Goal: Transaction & Acquisition: Register for event/course

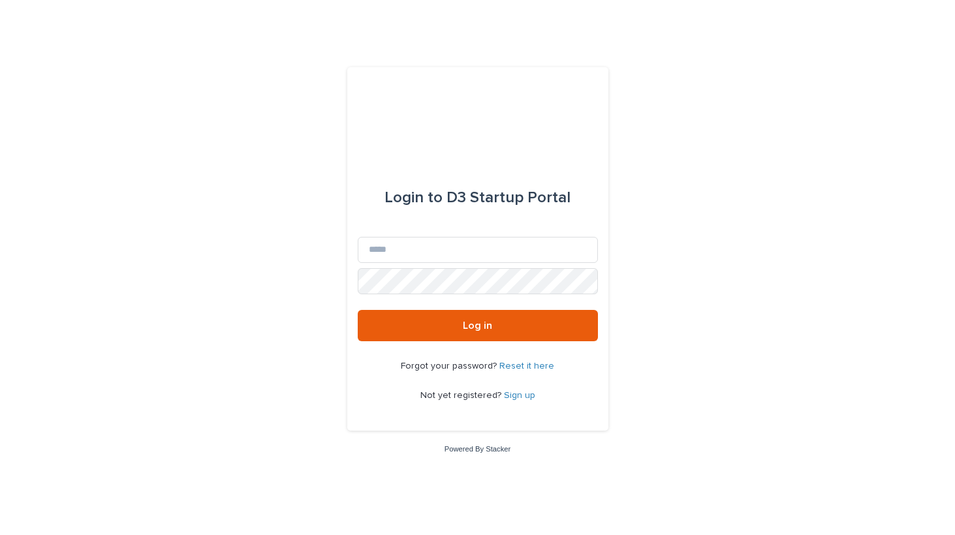
click at [523, 392] on link "Sign up" at bounding box center [519, 395] width 31 height 9
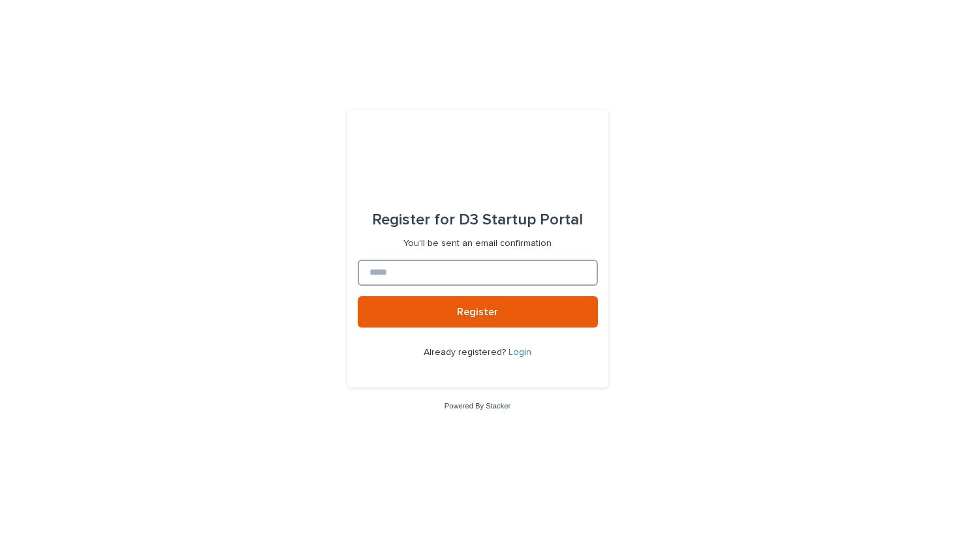
click at [470, 267] on input at bounding box center [478, 273] width 240 height 26
type input "**********"
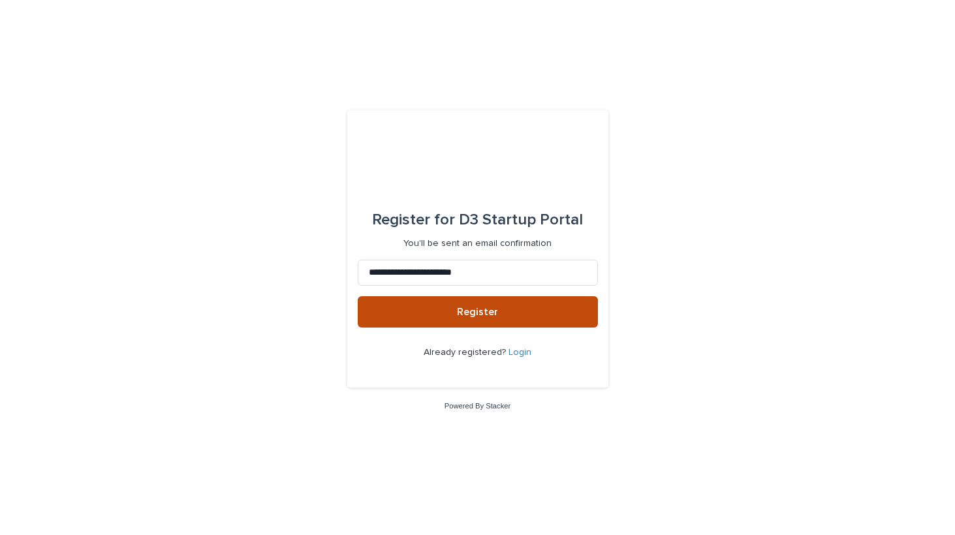
click at [472, 313] on span "Register" at bounding box center [477, 312] width 41 height 10
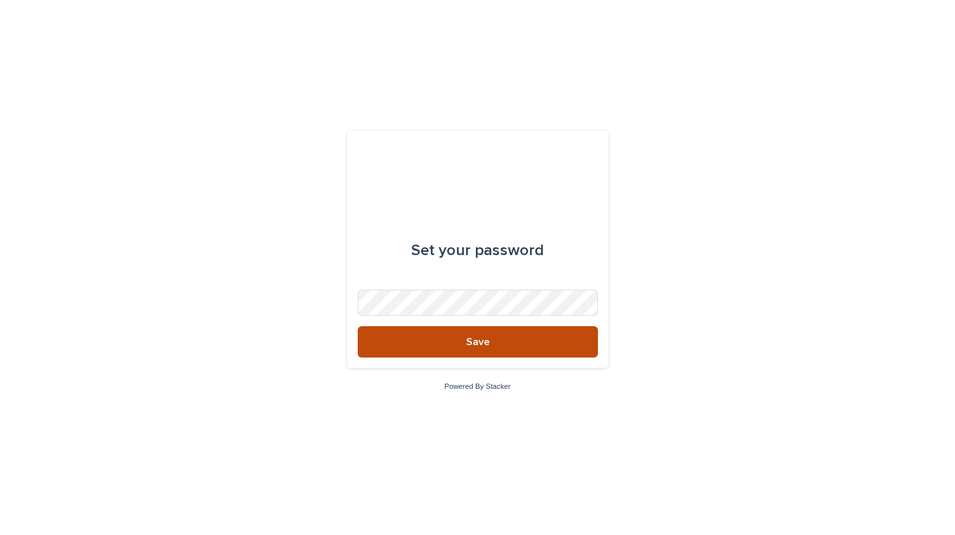
click at [445, 343] on button "Save" at bounding box center [478, 341] width 240 height 31
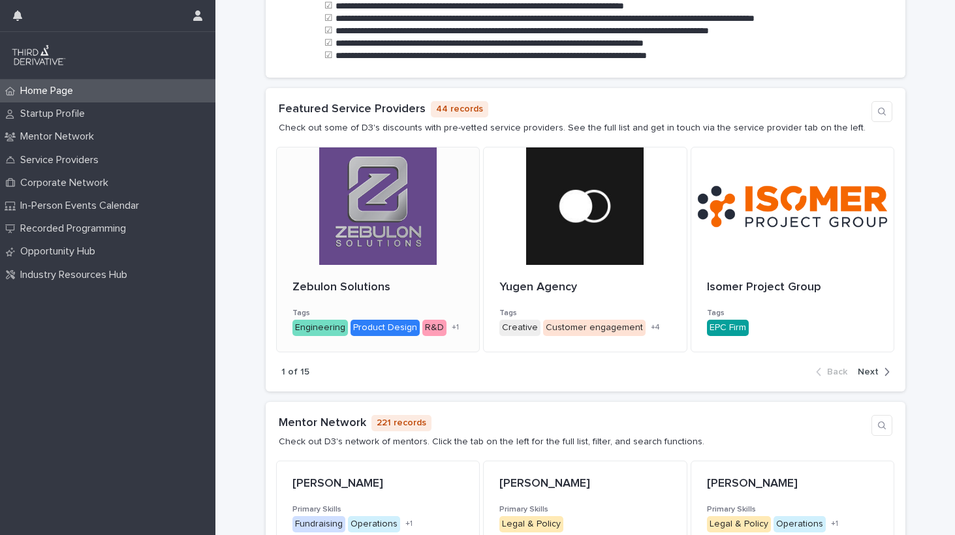
scroll to position [428, 0]
click at [880, 366] on div "button" at bounding box center [884, 372] width 11 height 12
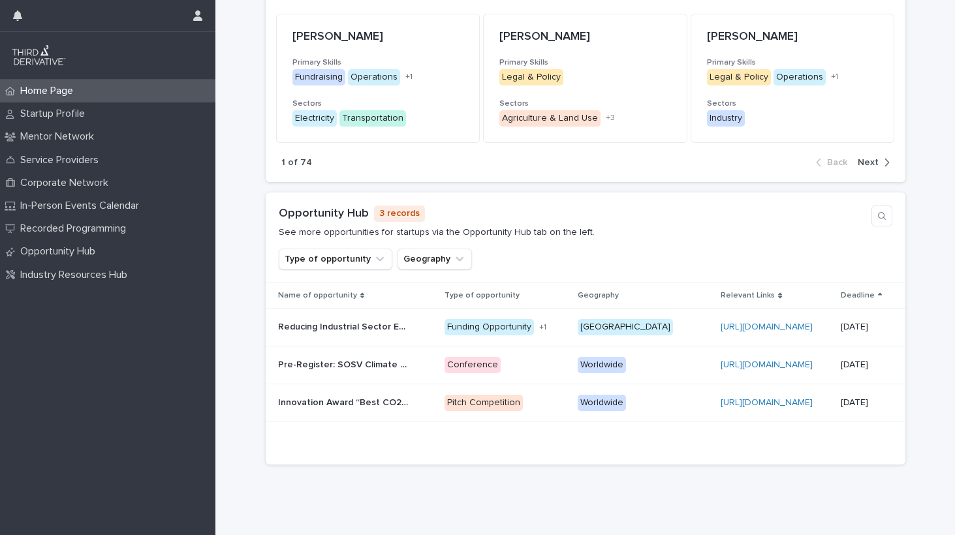
scroll to position [876, 0]
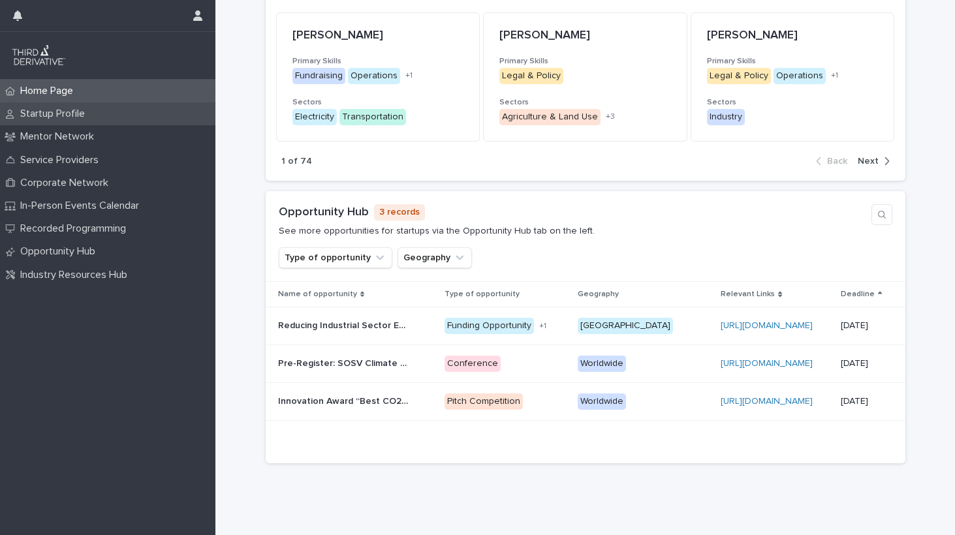
click at [70, 114] on p "Startup Profile" at bounding box center [55, 114] width 80 height 12
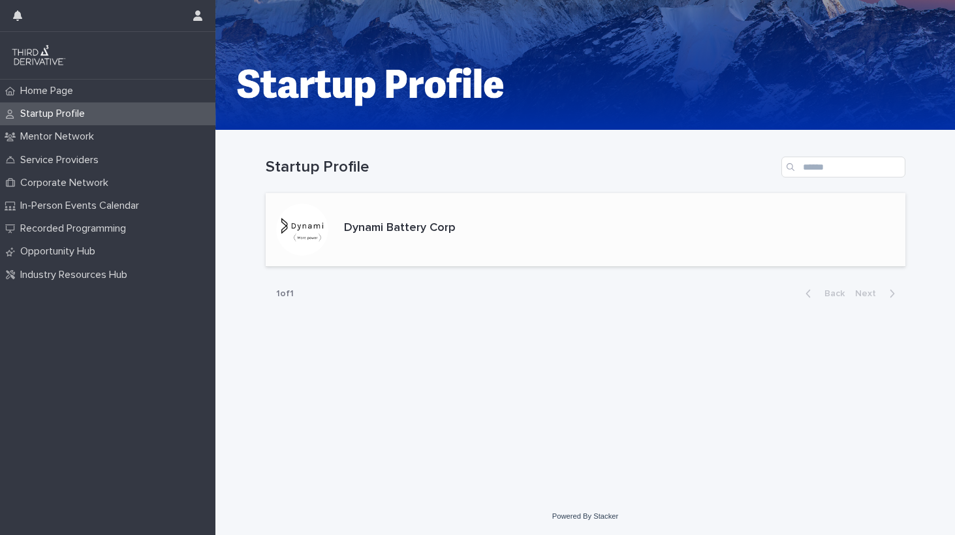
click at [468, 229] on div "Dynami Battery Corp" at bounding box center [586, 230] width 640 height 74
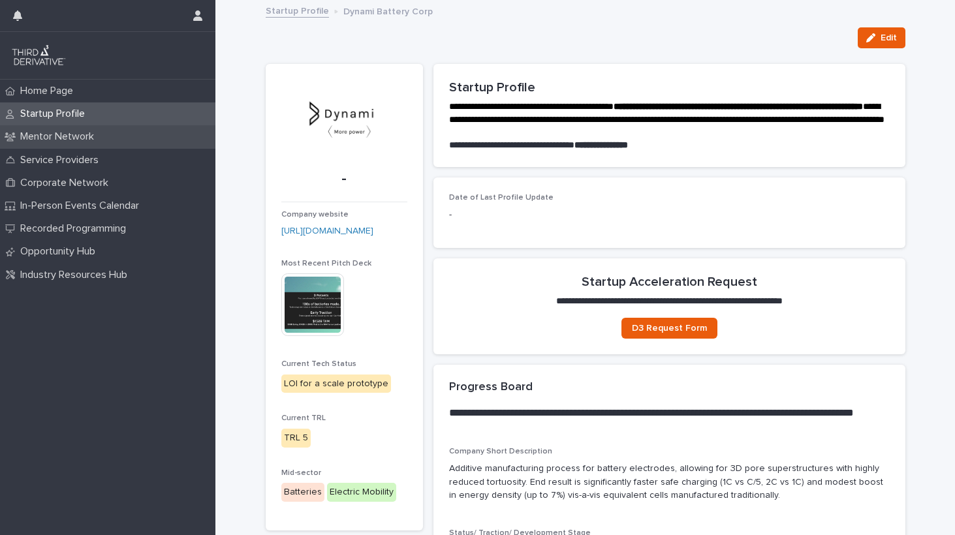
click at [42, 138] on p "Mentor Network" at bounding box center [59, 137] width 89 height 12
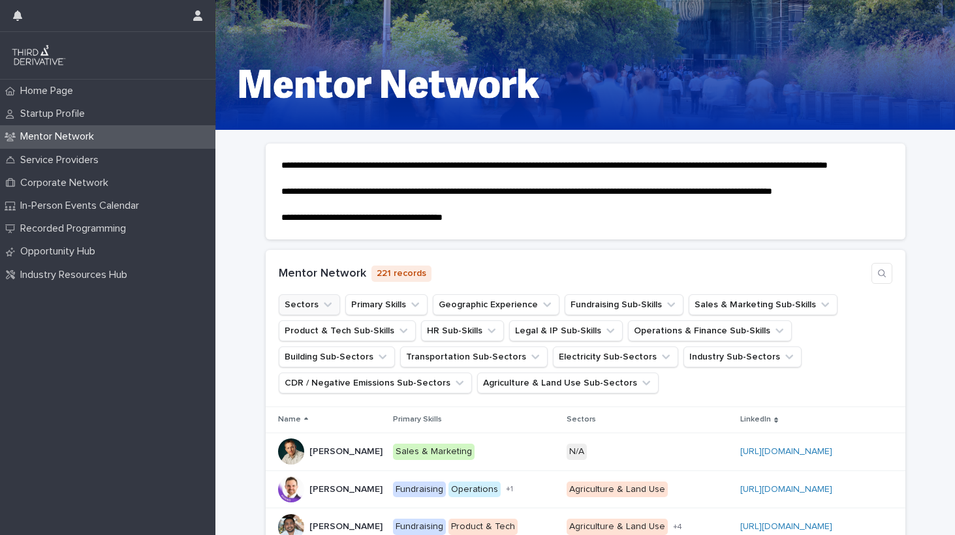
click at [323, 311] on icon "Sectors" at bounding box center [327, 304] width 13 height 13
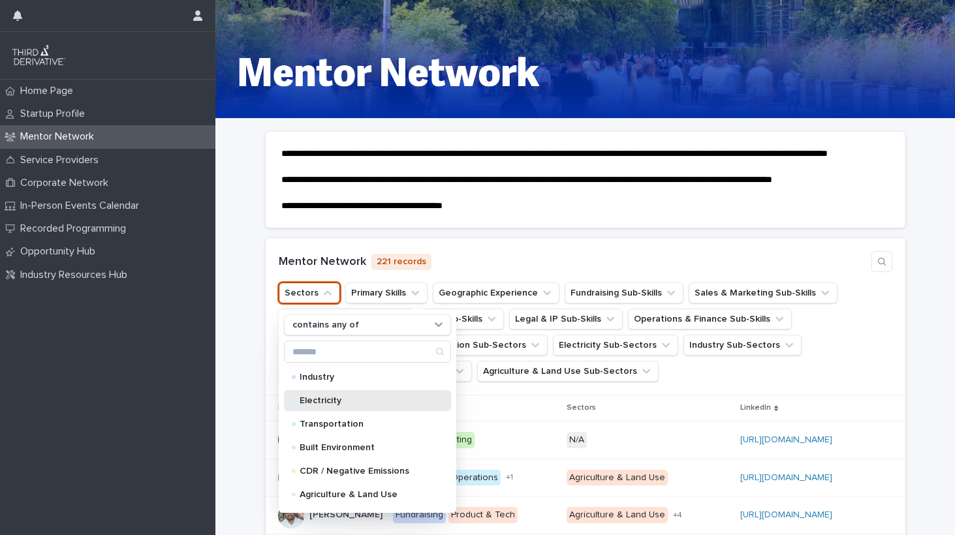
click at [343, 405] on p "Electricity" at bounding box center [365, 400] width 131 height 9
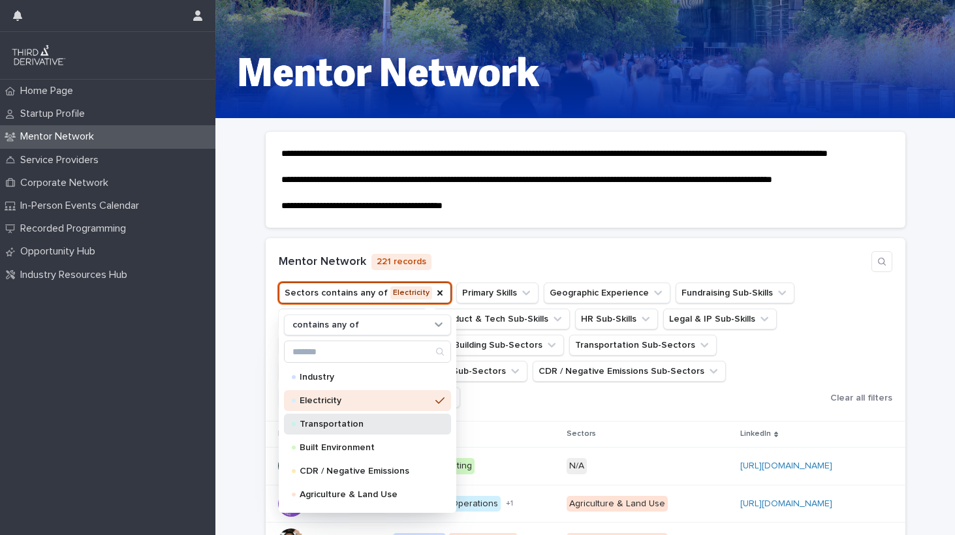
click at [345, 429] on p "Transportation" at bounding box center [365, 424] width 131 height 9
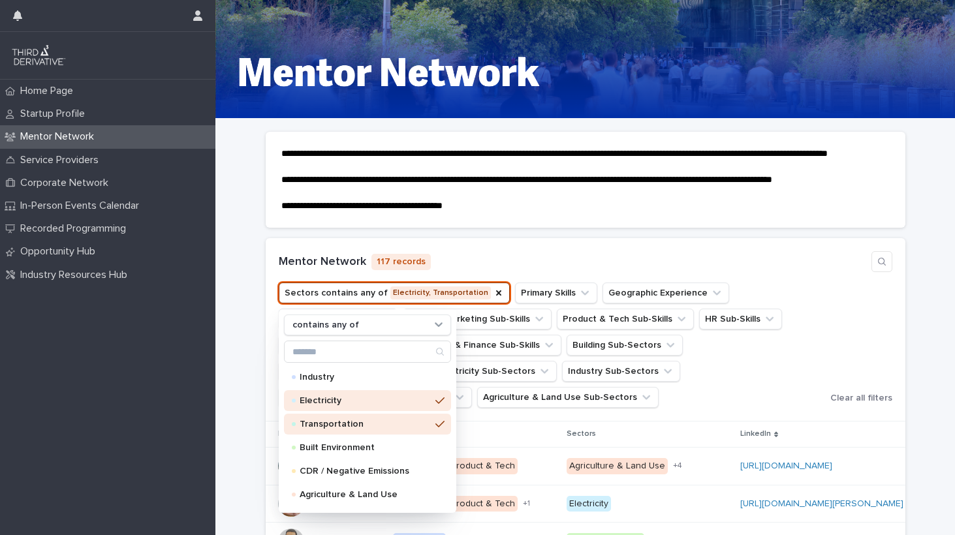
click at [580, 411] on ul "Sectors contains any of Electricity, Transportation contains any of Industry El…" at bounding box center [552, 345] width 552 height 131
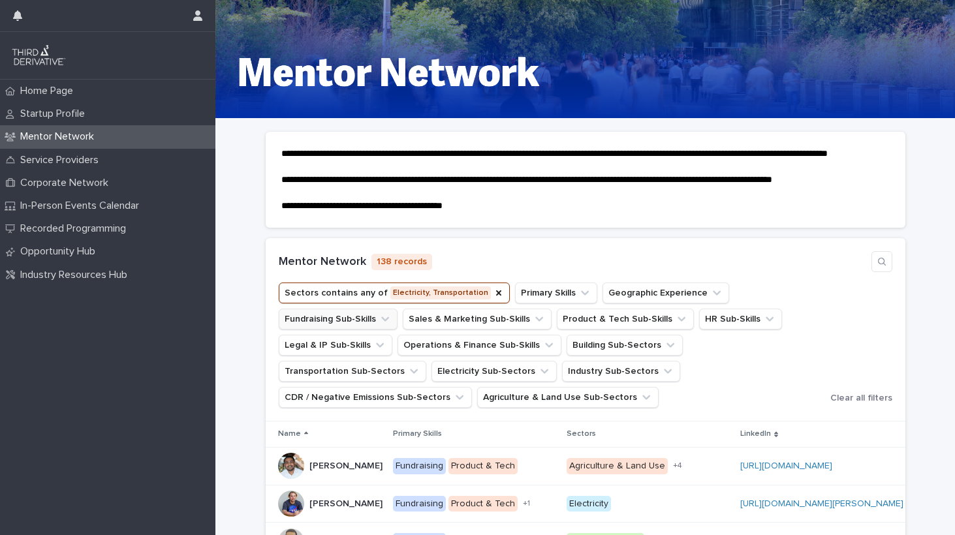
click at [371, 330] on button "Fundraising Sub-Skills" at bounding box center [338, 319] width 119 height 21
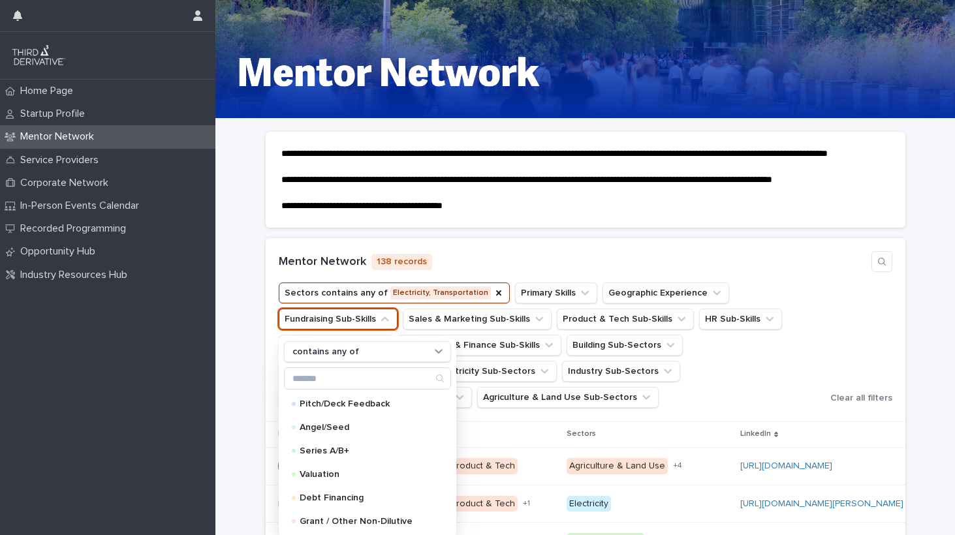
click at [371, 330] on button "Fundraising Sub-Skills" at bounding box center [338, 319] width 119 height 21
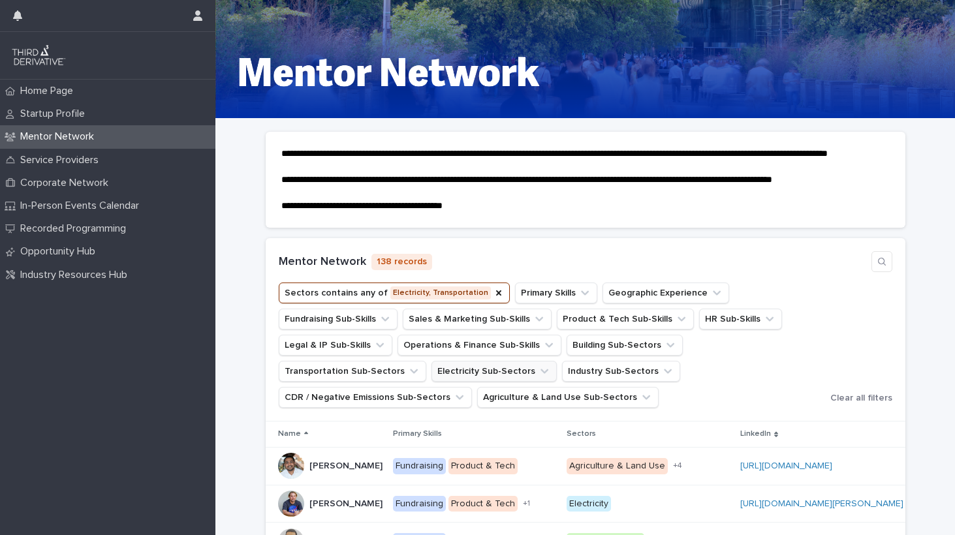
click at [538, 378] on icon "Electricity Sub-Sectors" at bounding box center [544, 371] width 13 height 13
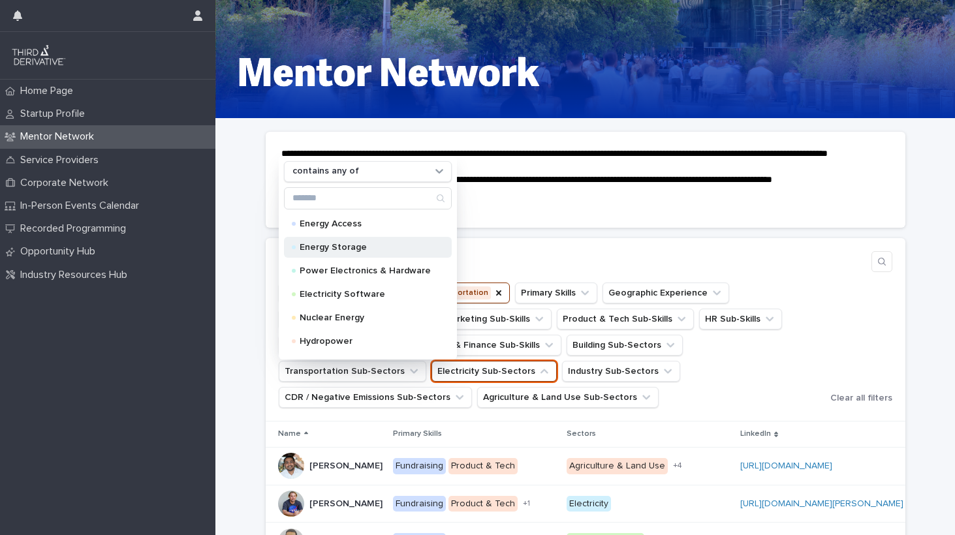
click at [354, 252] on p "Energy Storage" at bounding box center [365, 247] width 131 height 9
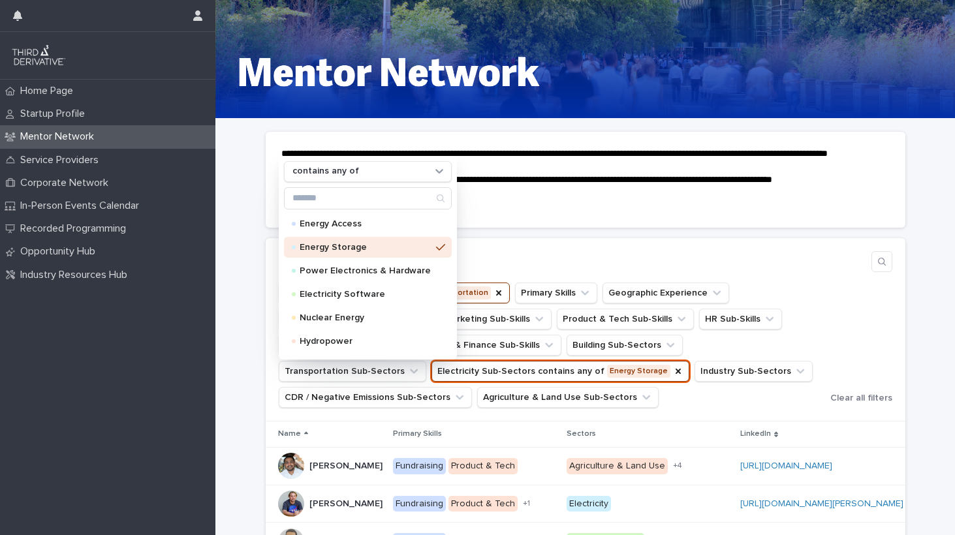
click at [678, 390] on ul "Sectors contains any of Electricity, Transportation Primary Skills Geographic E…" at bounding box center [552, 345] width 552 height 131
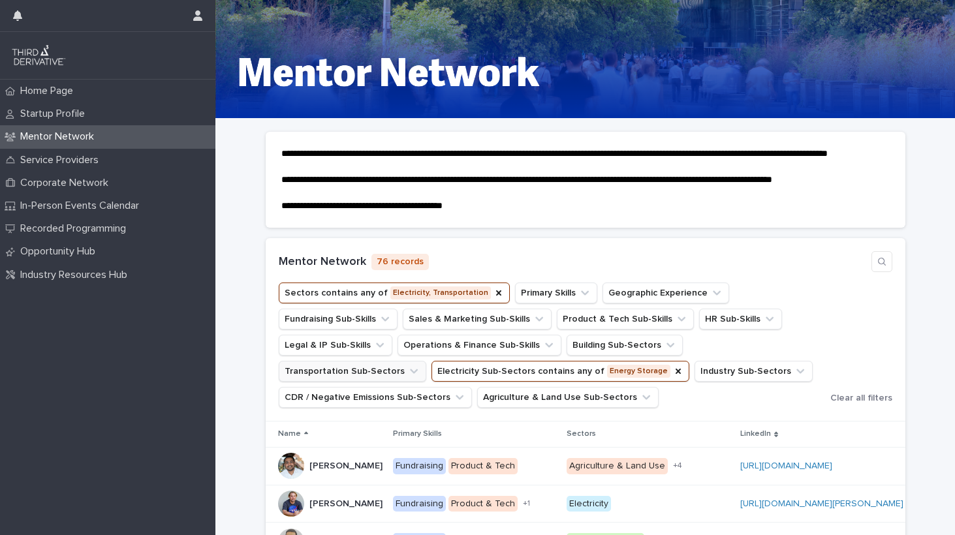
click at [426, 362] on button "Transportation Sub-Sectors" at bounding box center [353, 371] width 148 height 21
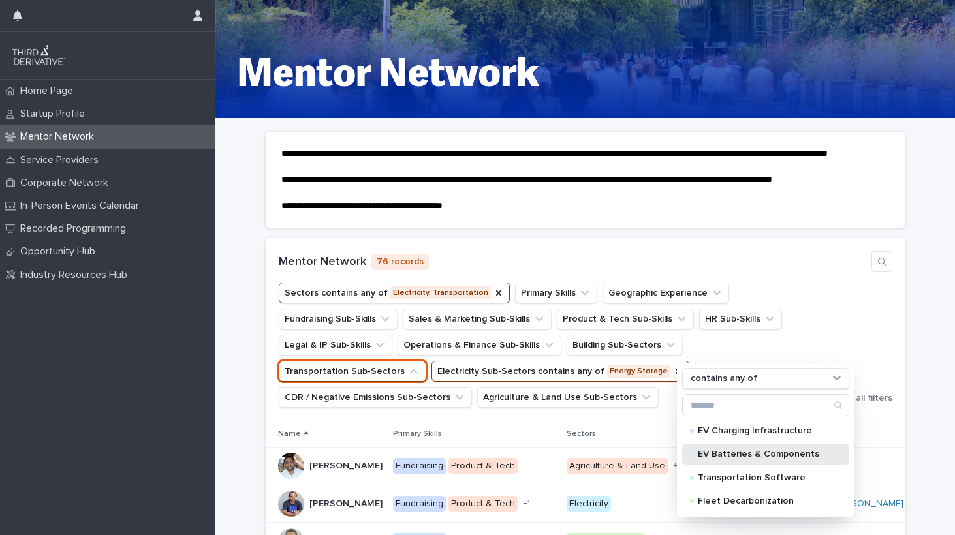
click at [749, 459] on p "EV Batteries & Components" at bounding box center [763, 454] width 131 height 9
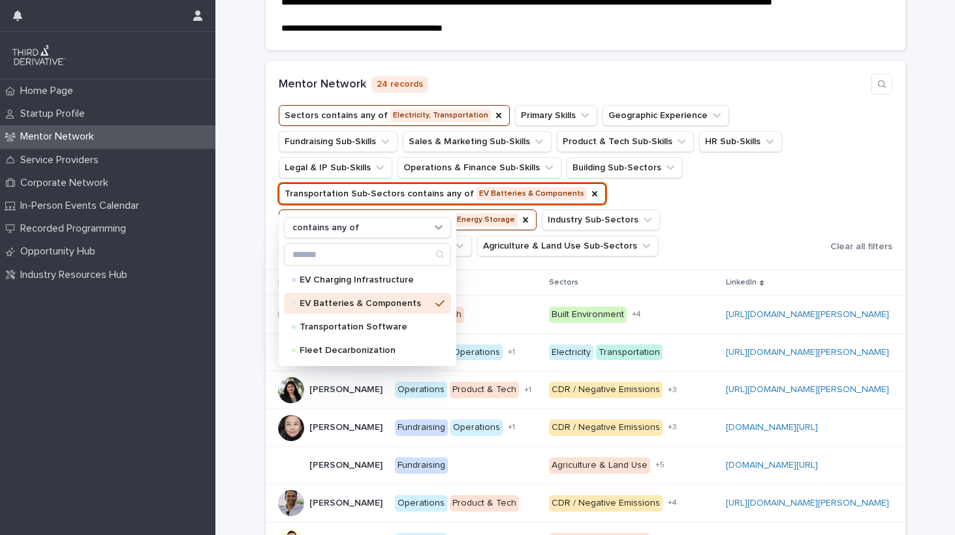
scroll to position [272, 0]
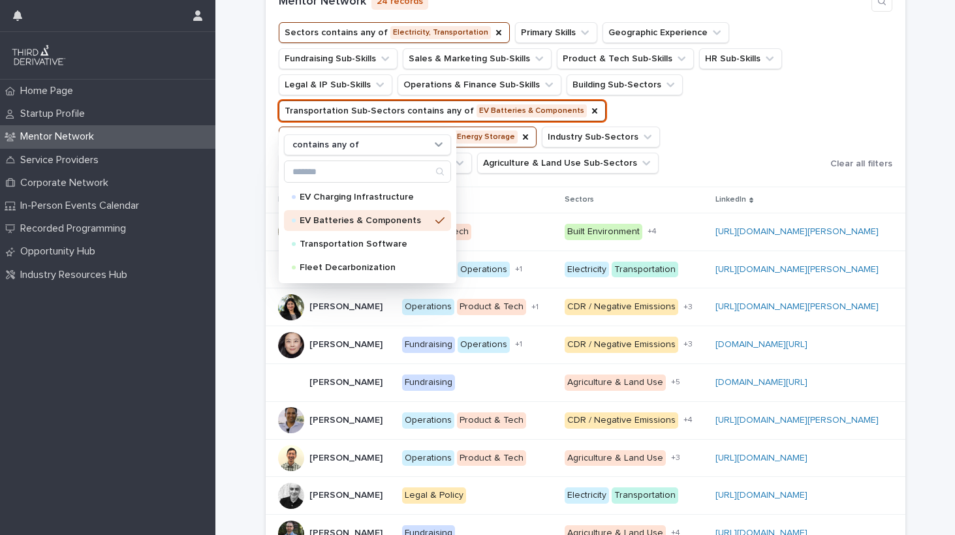
click at [755, 148] on ul "Sectors contains any of Electricity, Transportation Primary Skills Geographic E…" at bounding box center [552, 98] width 552 height 157
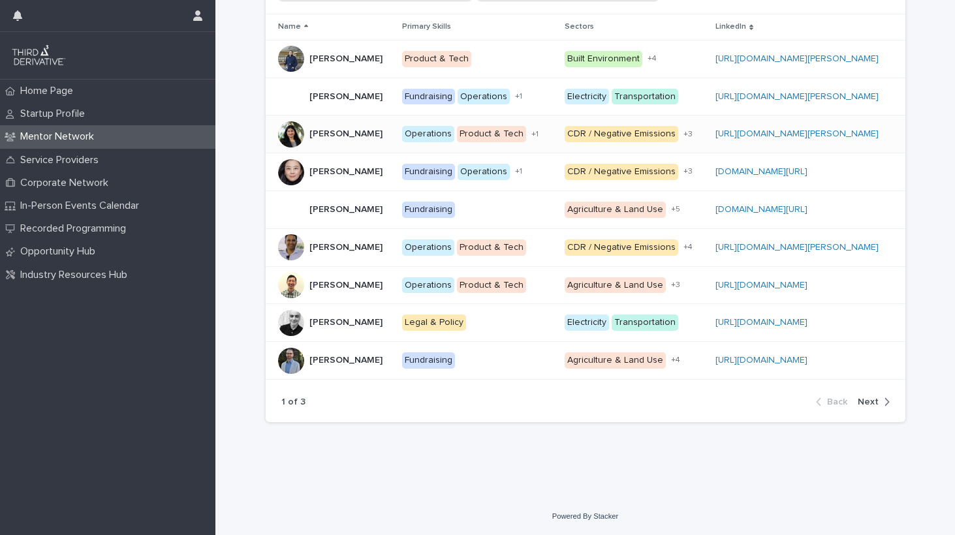
scroll to position [453, 0]
click at [885, 402] on icon "button" at bounding box center [887, 402] width 6 height 12
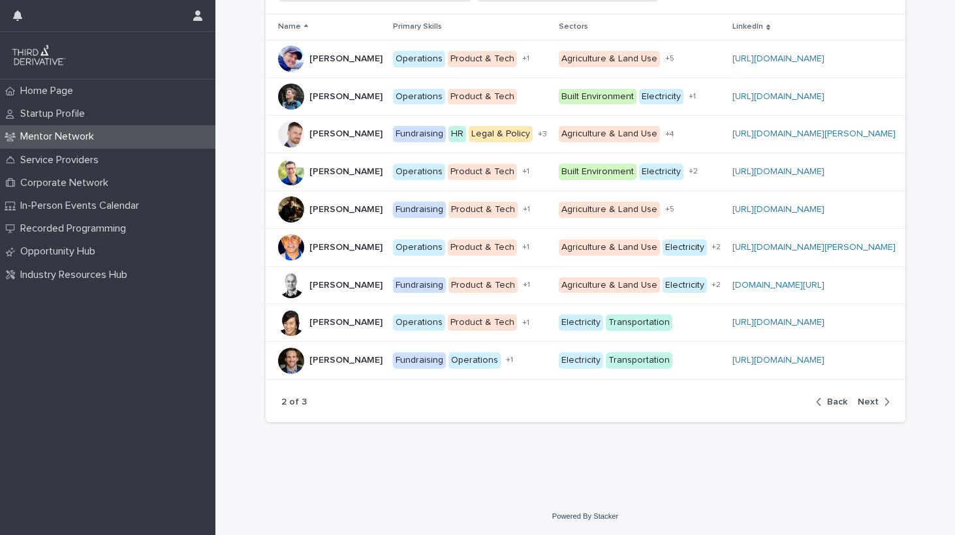
click at [876, 402] on span "Next" at bounding box center [868, 402] width 21 height 9
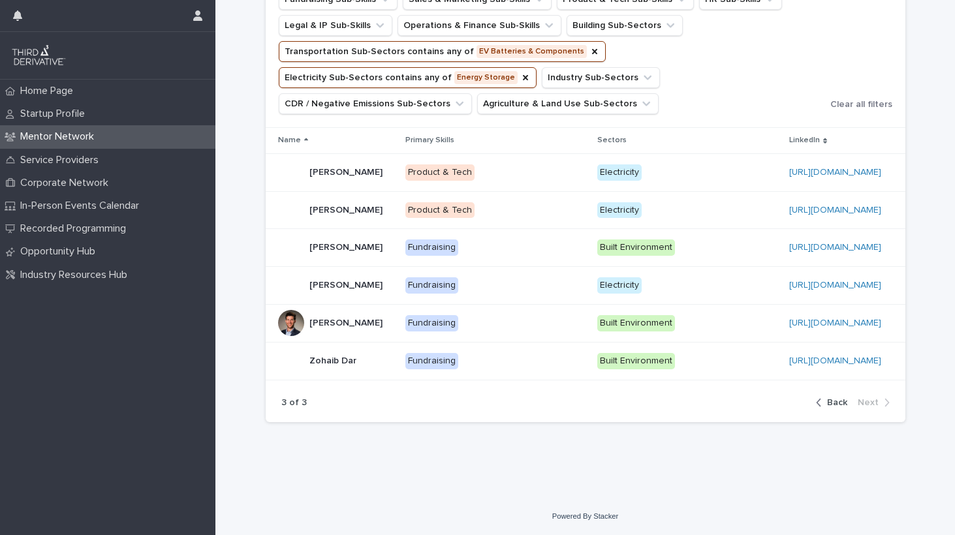
scroll to position [342, 0]
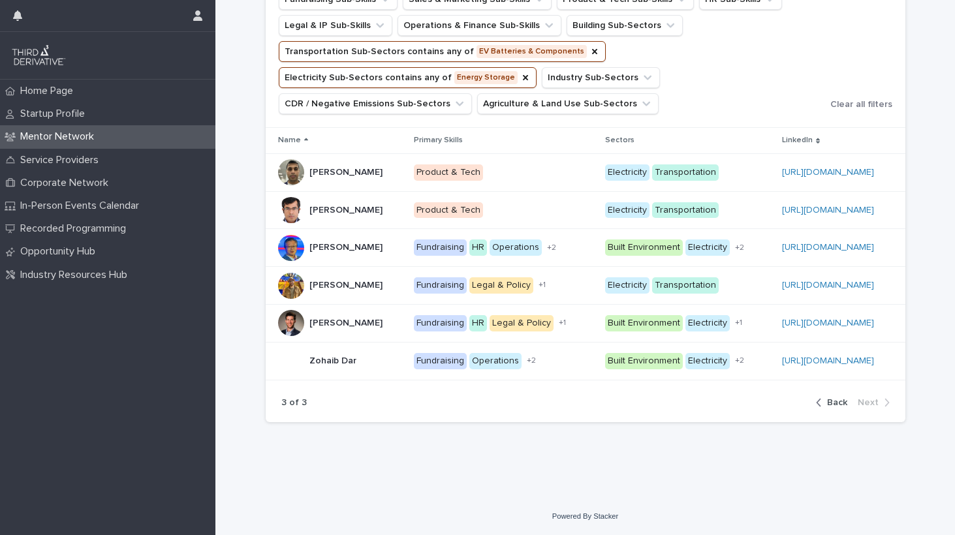
click at [833, 401] on span "Back" at bounding box center [837, 402] width 20 height 9
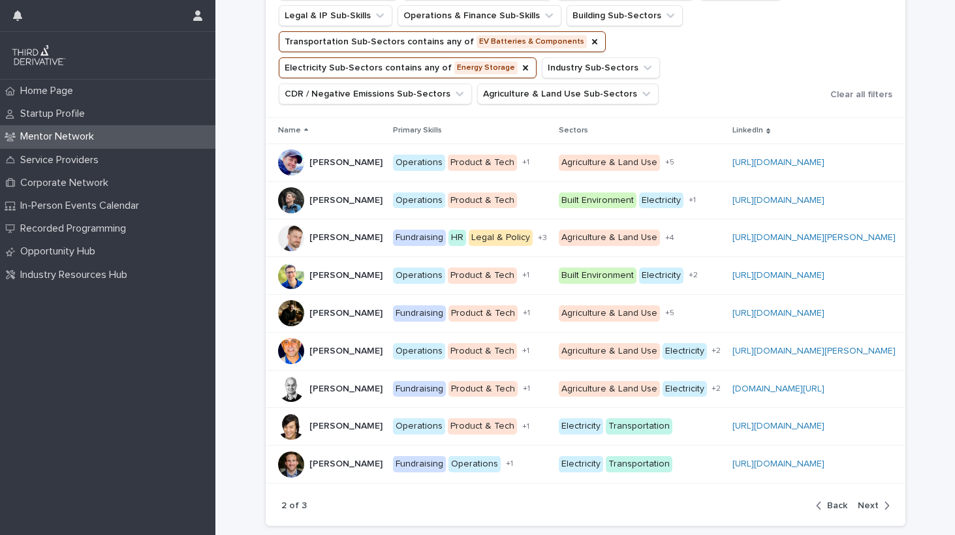
click at [844, 511] on span "Back" at bounding box center [837, 505] width 20 height 9
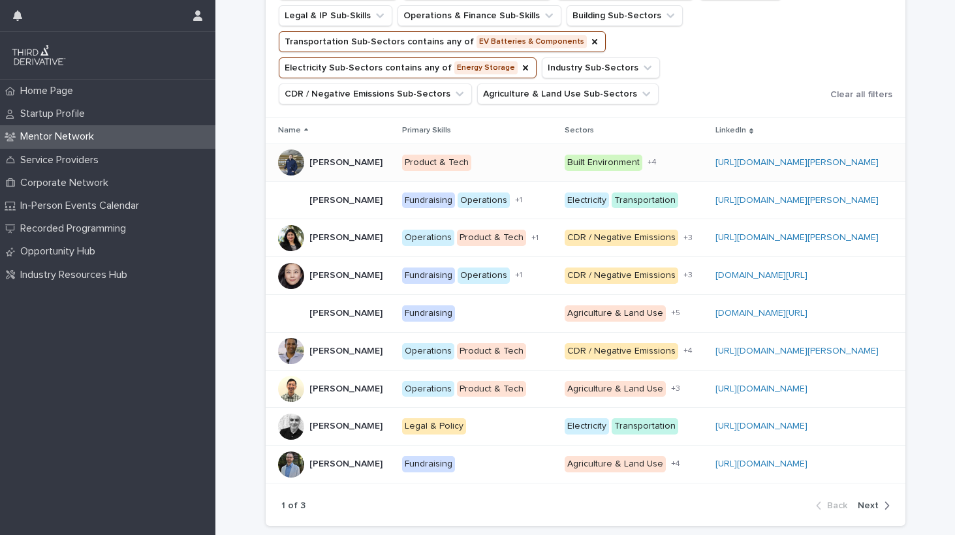
click at [294, 174] on div at bounding box center [291, 163] width 26 height 26
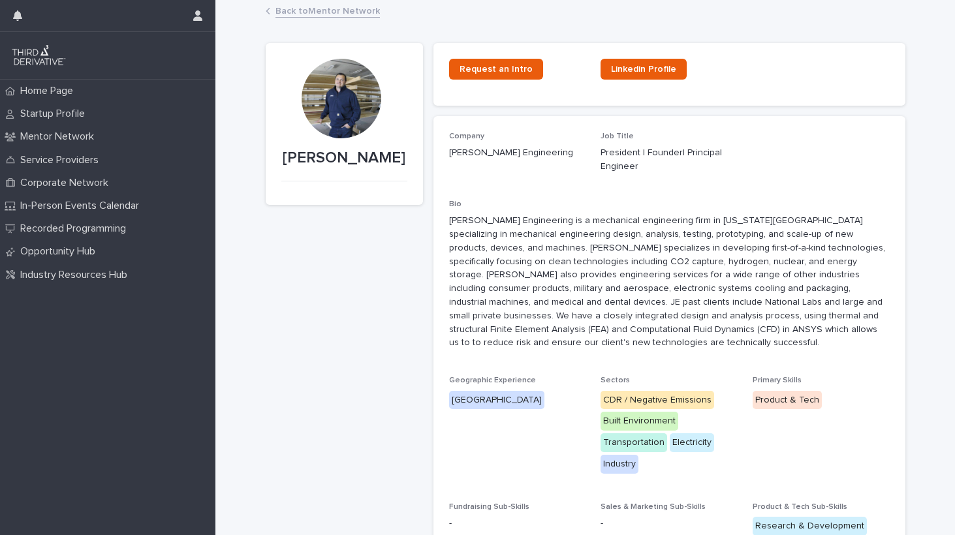
click at [347, 104] on div at bounding box center [342, 99] width 80 height 80
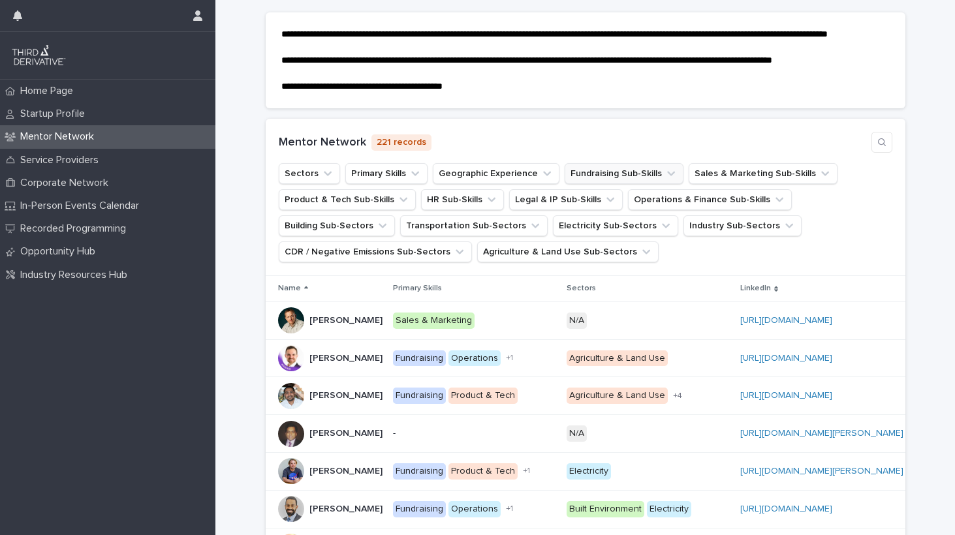
scroll to position [169, 0]
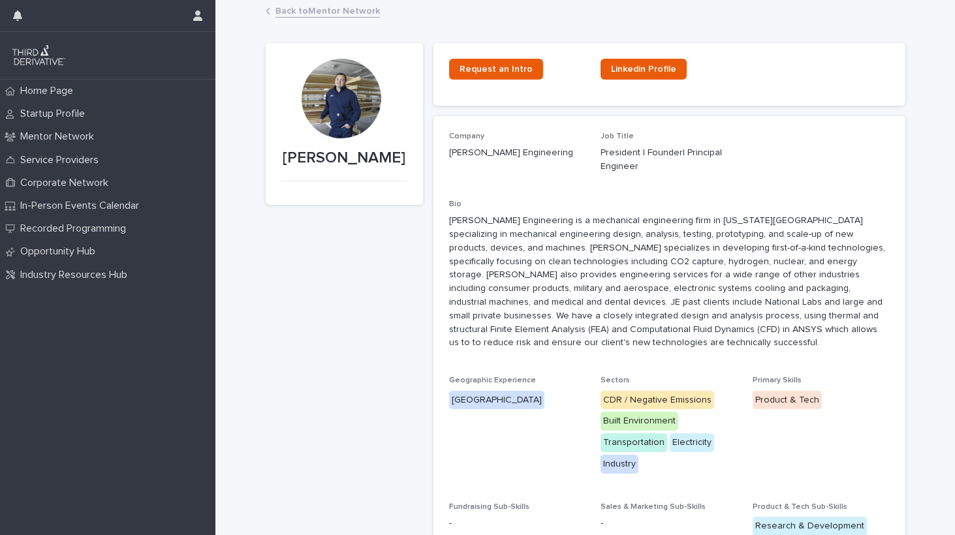
click at [363, 10] on link "Back to Mentor Network" at bounding box center [328, 10] width 104 height 15
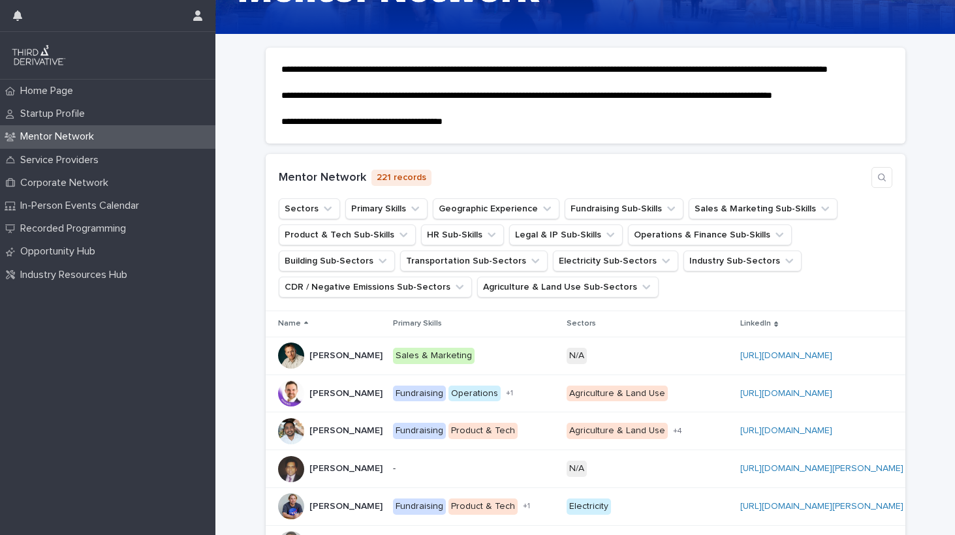
scroll to position [138, 0]
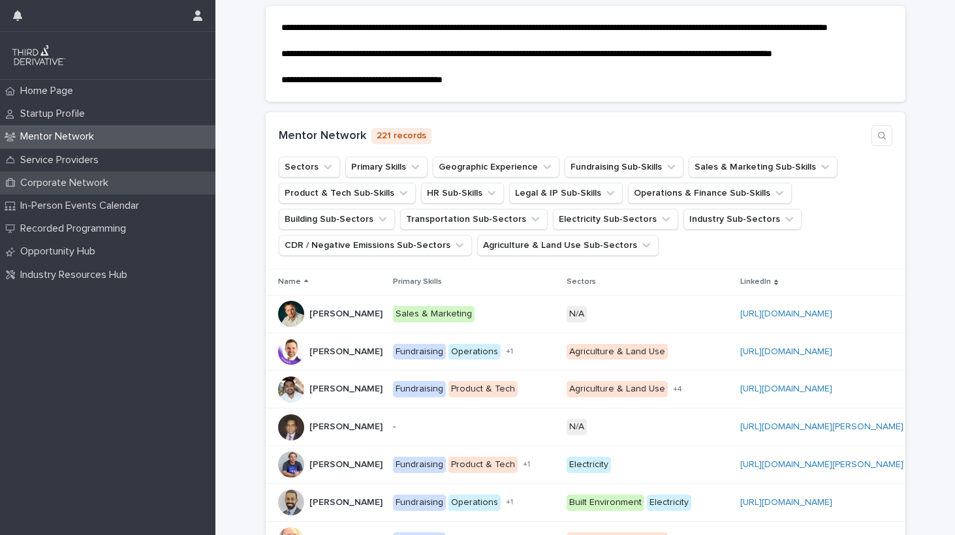
click at [78, 178] on p "Corporate Network" at bounding box center [67, 183] width 104 height 12
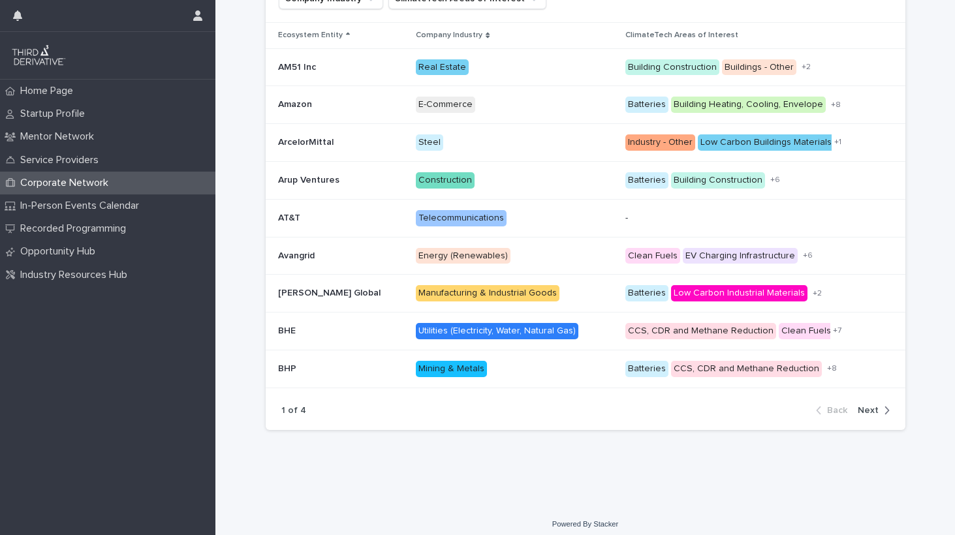
scroll to position [332, 0]
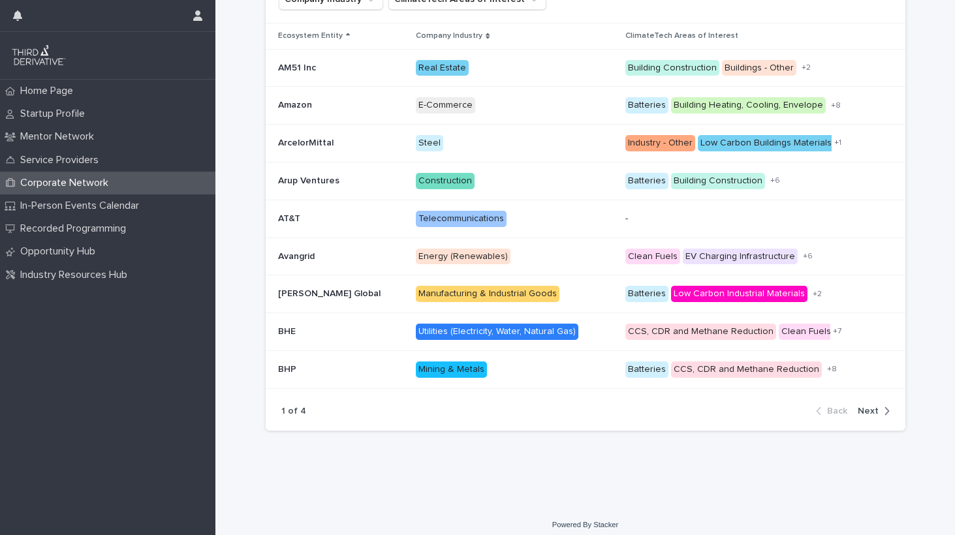
click at [883, 405] on div "button" at bounding box center [884, 411] width 11 height 12
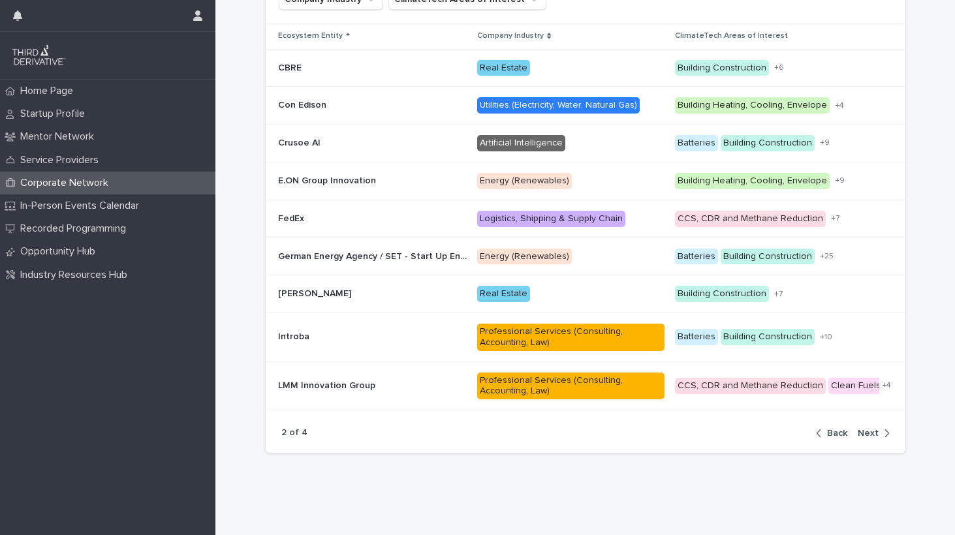
click at [880, 428] on div "button" at bounding box center [884, 434] width 11 height 12
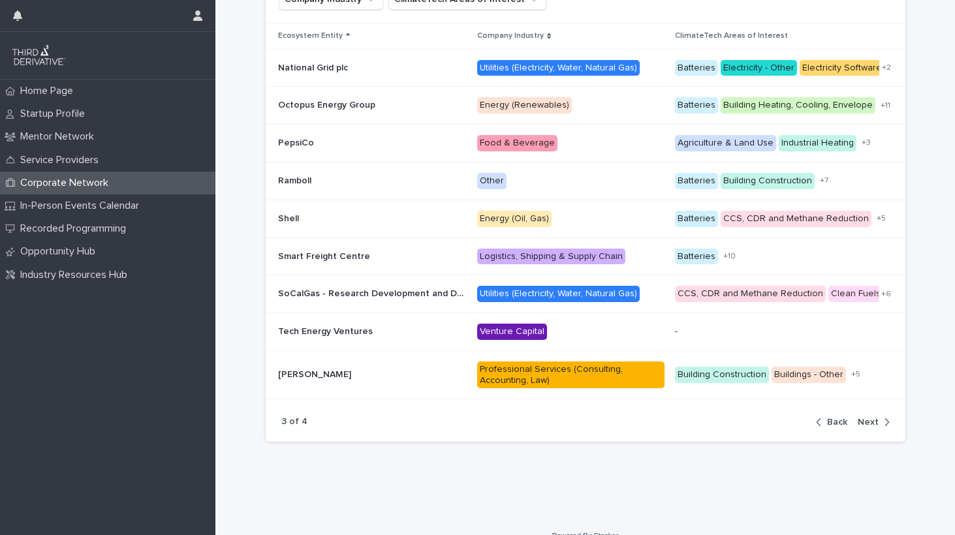
click at [880, 417] on div "button" at bounding box center [884, 423] width 11 height 12
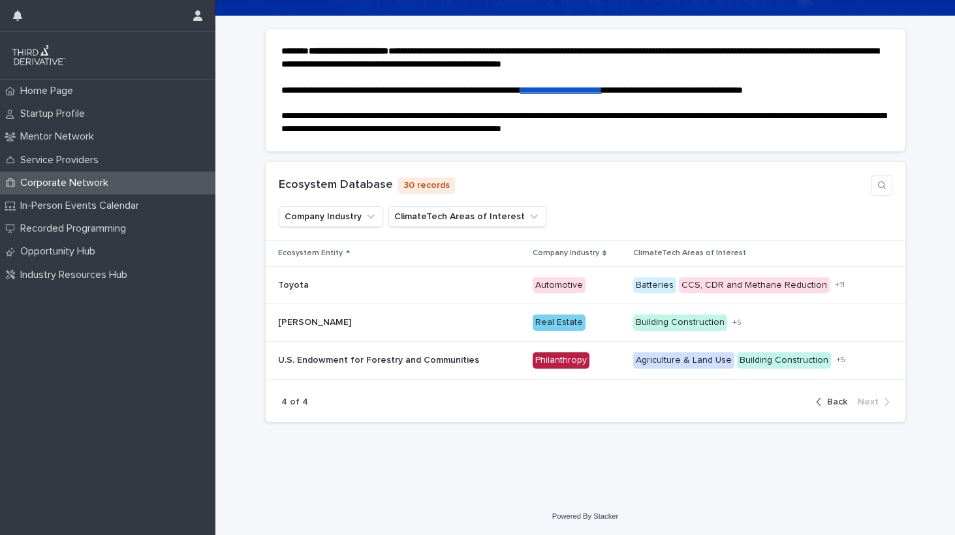
scroll to position [108, 0]
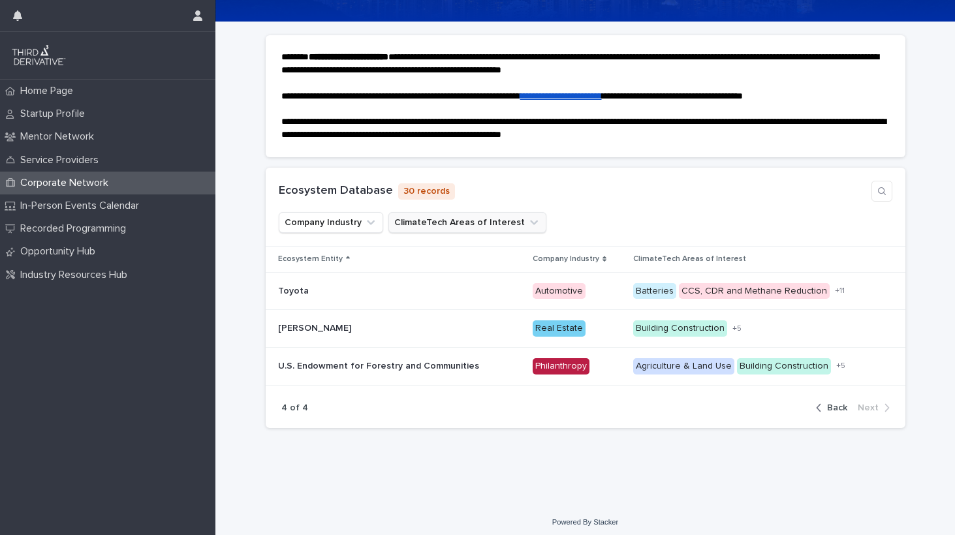
click at [462, 217] on button "ClimateTech Areas of Interest" at bounding box center [468, 222] width 158 height 21
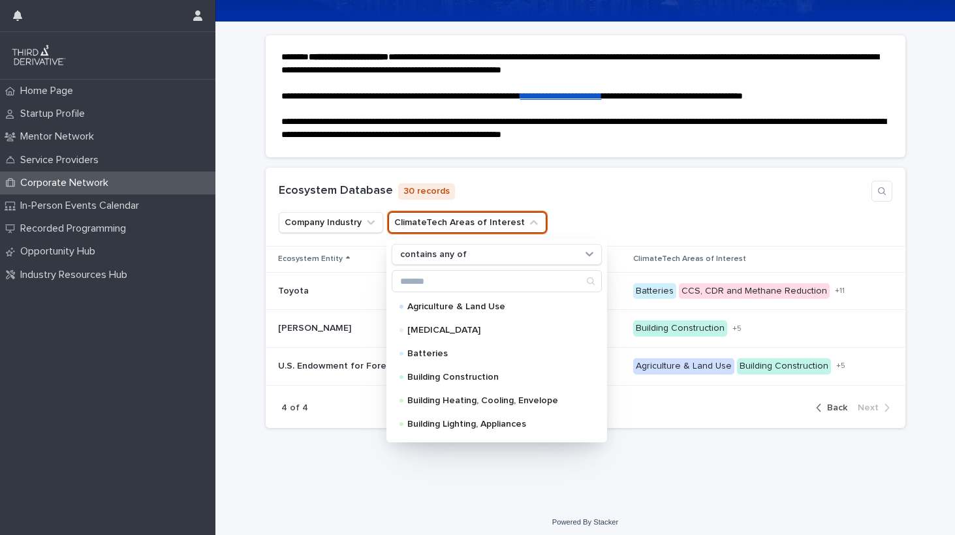
click at [462, 217] on button "ClimateTech Areas of Interest" at bounding box center [468, 222] width 158 height 21
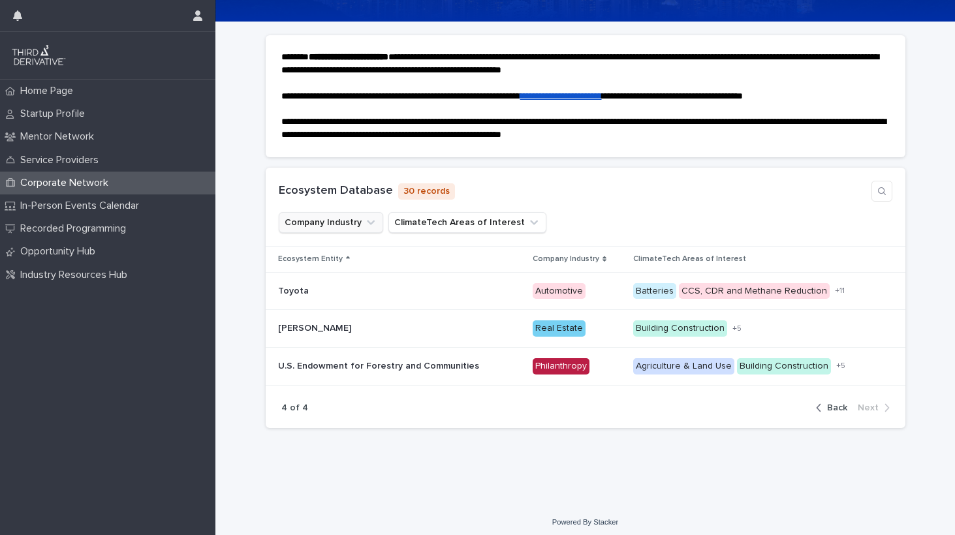
click at [364, 216] on icon "Company Industry" at bounding box center [370, 222] width 13 height 13
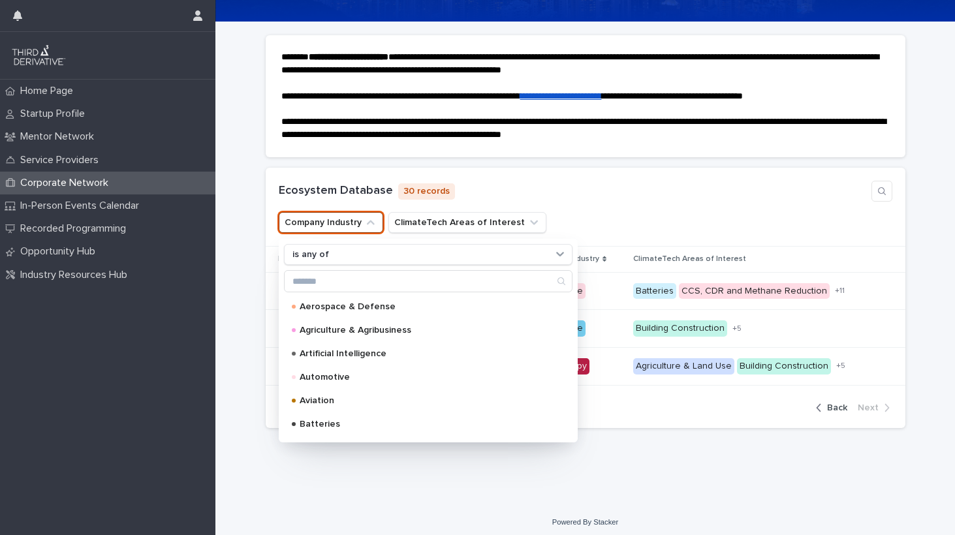
click at [364, 216] on icon "Company Industry" at bounding box center [370, 222] width 13 height 13
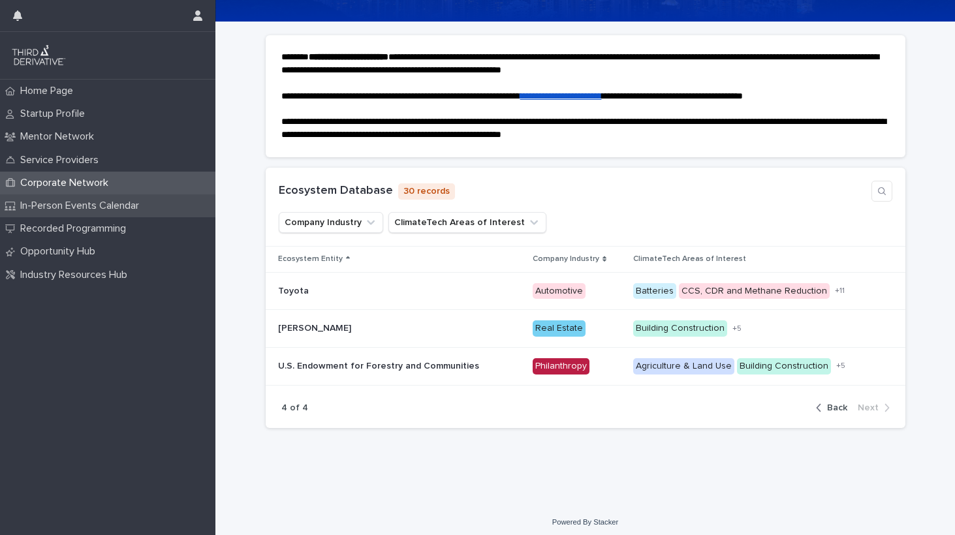
click at [109, 208] on p "In-Person Events Calendar" at bounding box center [82, 206] width 135 height 12
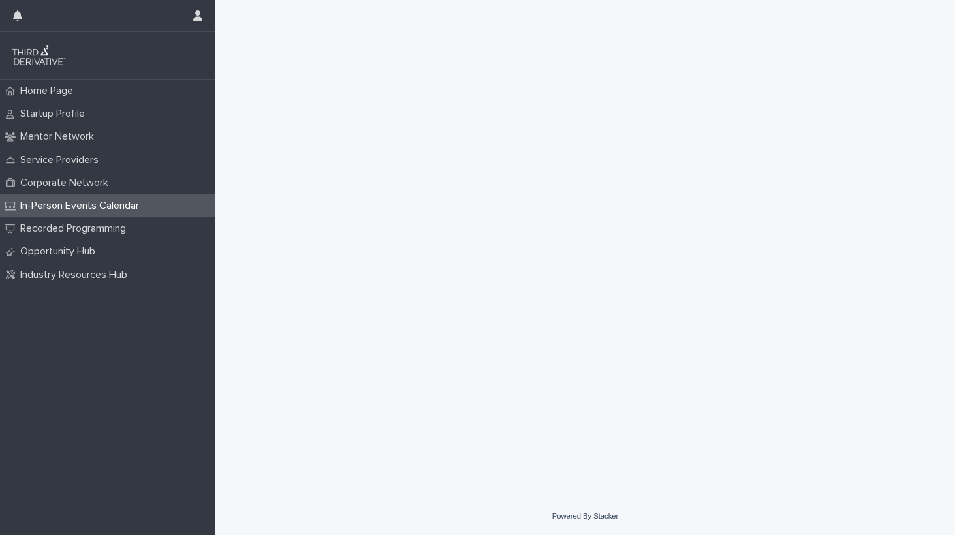
scroll to position [1016, 0]
click at [112, 228] on p "Recorded Programming" at bounding box center [75, 229] width 121 height 12
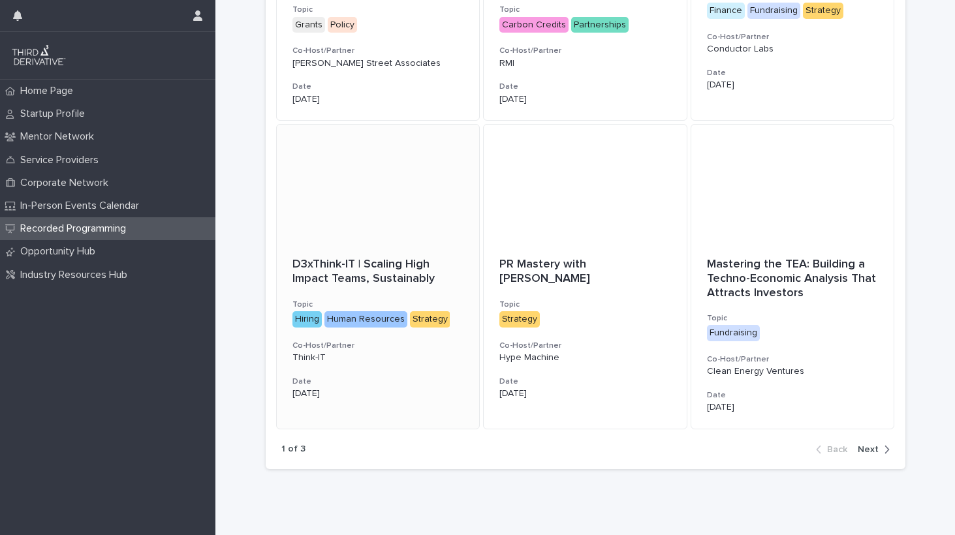
scroll to position [775, 0]
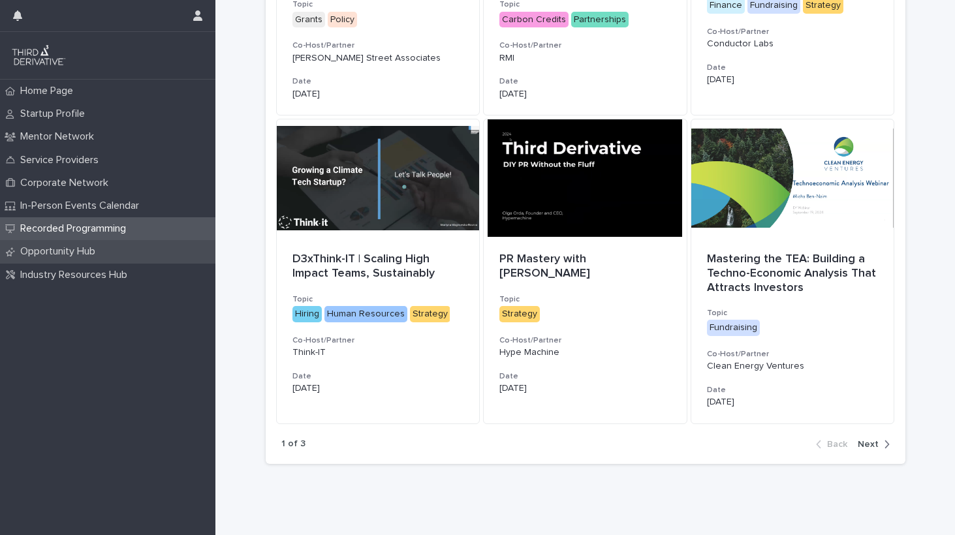
click at [83, 249] on p "Opportunity Hub" at bounding box center [60, 252] width 91 height 12
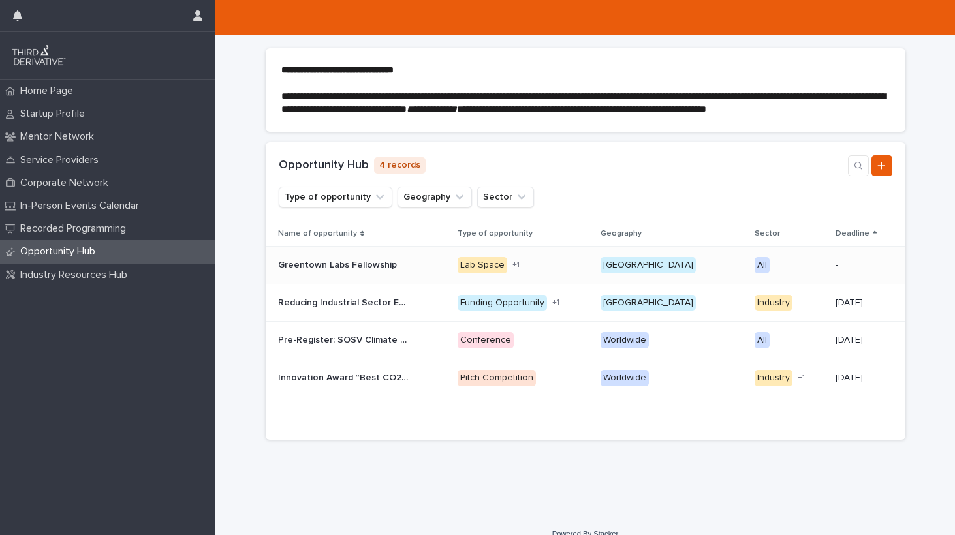
scroll to position [99, 0]
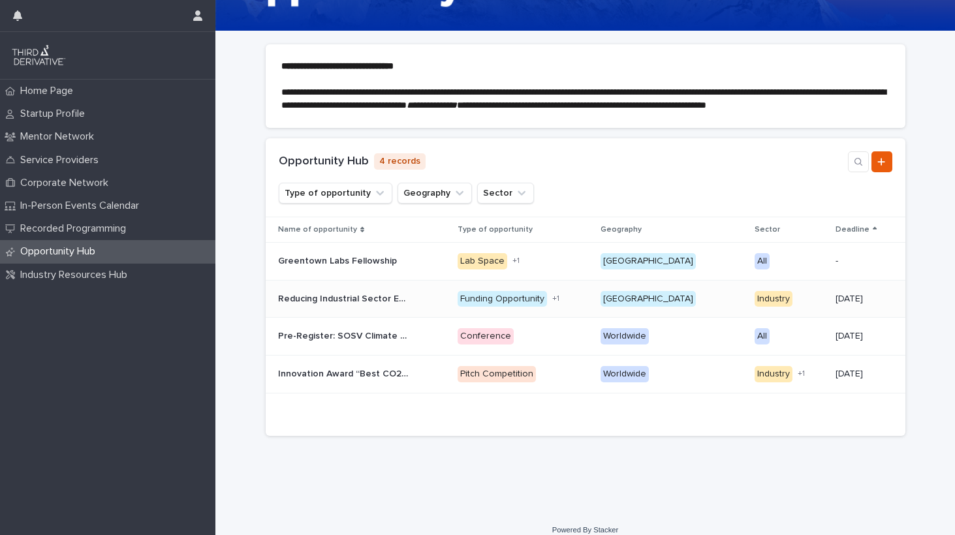
click at [373, 305] on p "Reducing Industrial Sector Emissions in Pennsylvania (RISE PA) Medium- and Larg…" at bounding box center [344, 298] width 133 height 14
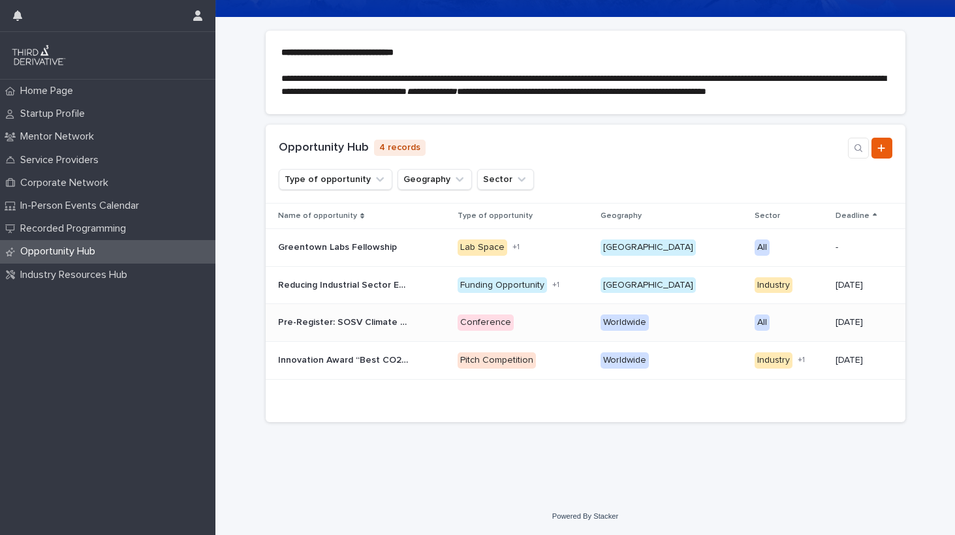
scroll to position [121, 0]
click at [377, 326] on p "Pre-Register: SOSV Climate Tech Founder/Investor Matchup" at bounding box center [344, 322] width 133 height 14
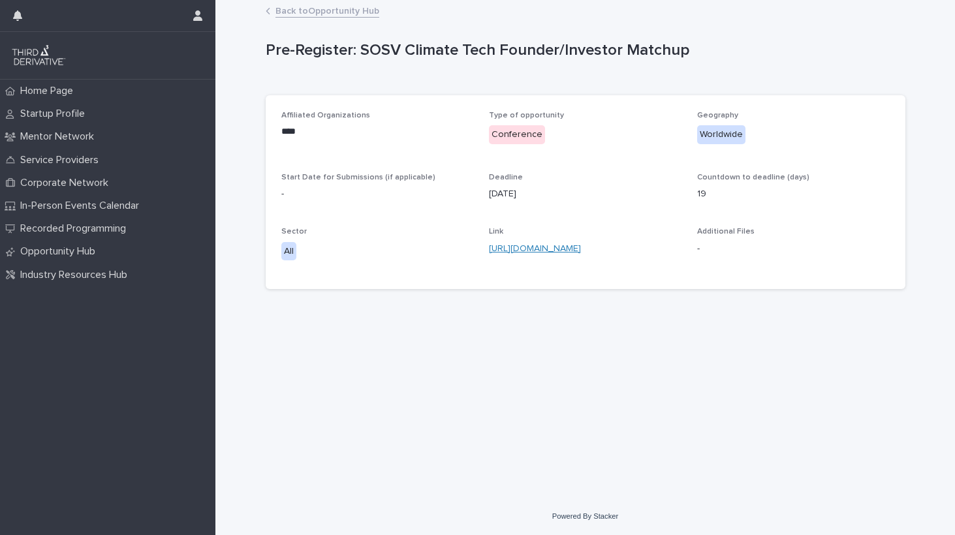
click at [535, 247] on link "https://docs.google.com/forms/d/e/1FAIpQLSfvtQVqO1KMs4eucwaSWsNkZxW5o4oi_NWyE_n…" at bounding box center [535, 248] width 92 height 9
